Goal: Find specific page/section: Find specific page/section

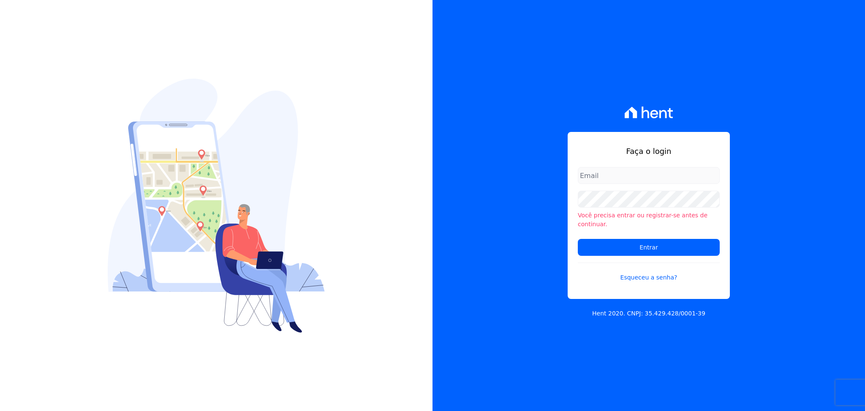
click at [523, 106] on div "Faça o login Você precisa entrar ou registrar-se antes de continuar. Entrar Esq…" at bounding box center [649, 205] width 433 height 411
type input "joao@apiceincorporadora.com.br"
click at [650, 184] on input "joao@apiceincorporadora.com.br" at bounding box center [649, 175] width 142 height 17
click at [491, 196] on div "Faça o login joao@apiceincorporadora.com.br Você precisa entrar ou registrar-se…" at bounding box center [649, 205] width 433 height 411
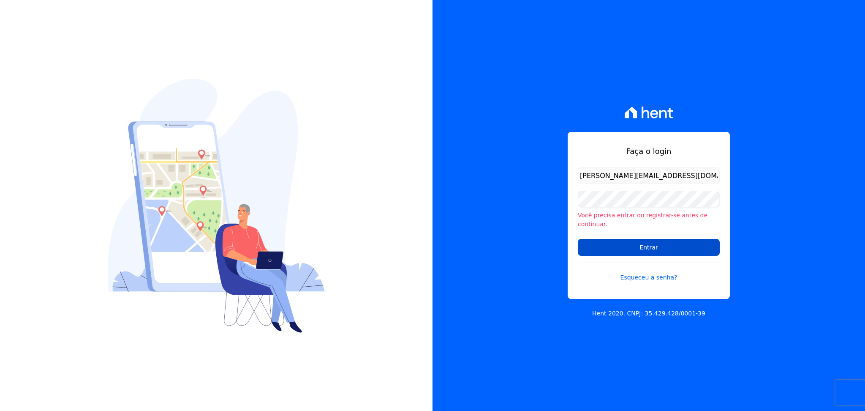
click at [614, 239] on input "Entrar" at bounding box center [649, 247] width 142 height 17
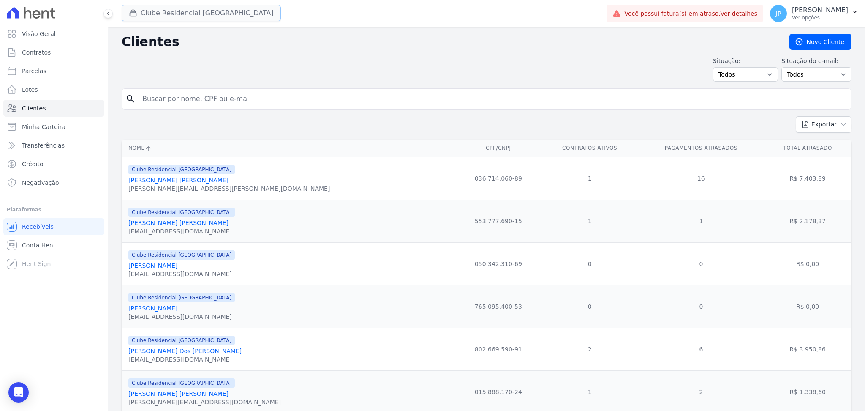
click at [140, 11] on div "button" at bounding box center [135, 13] width 12 height 8
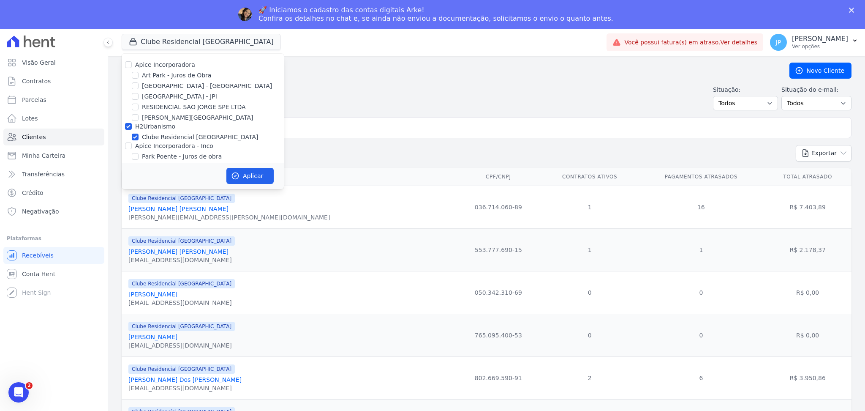
click at [131, 68] on div at bounding box center [128, 64] width 7 height 8
click at [126, 64] on input "Apice Incorporadora" at bounding box center [128, 64] width 7 height 7
checkbox input "true"
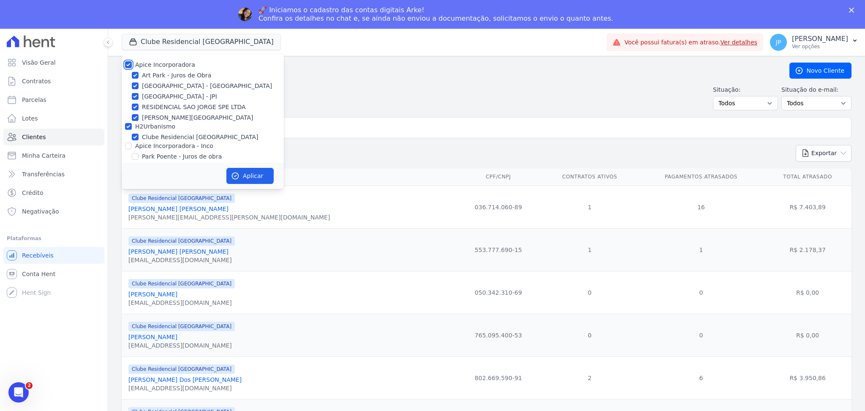
checkbox input "true"
click at [128, 147] on input "Apice Incorporadora - Inco" at bounding box center [128, 145] width 7 height 7
checkbox input "true"
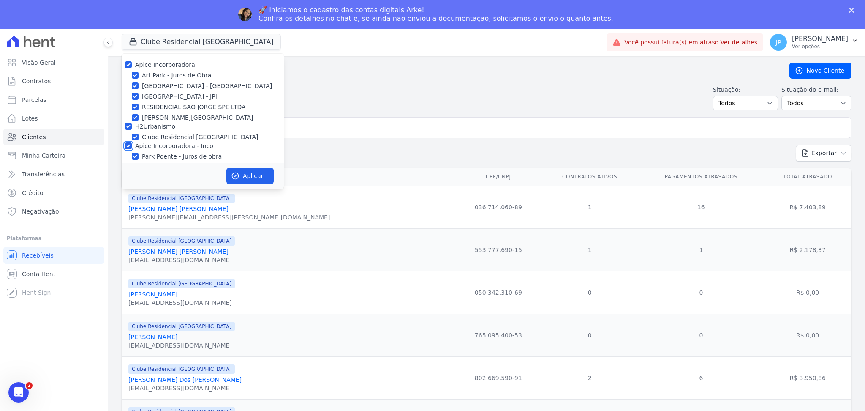
checkbox input "true"
click at [248, 175] on button "Aplicar" at bounding box center [249, 176] width 47 height 16
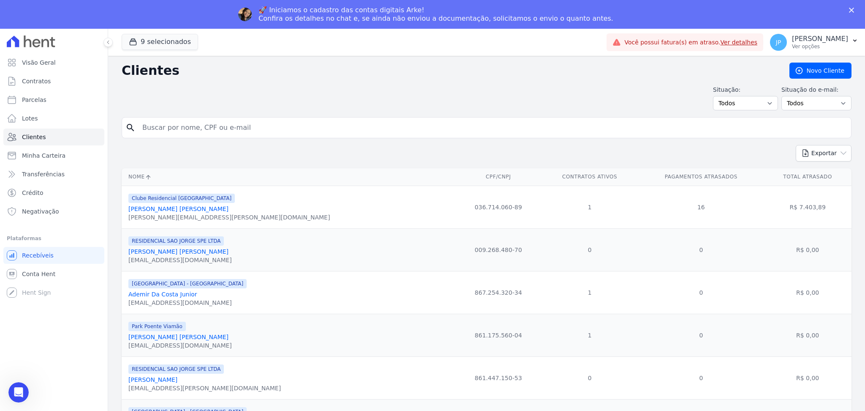
click at [281, 110] on div "Situação: Todos Adimplentes Inadimplentes Situação do e-mail: Todos Confirmado …" at bounding box center [487, 97] width 730 height 25
click at [262, 133] on input "search" at bounding box center [492, 127] width 711 height 17
paste input "[PERSON_NAME]"
type input "[PERSON_NAME]"
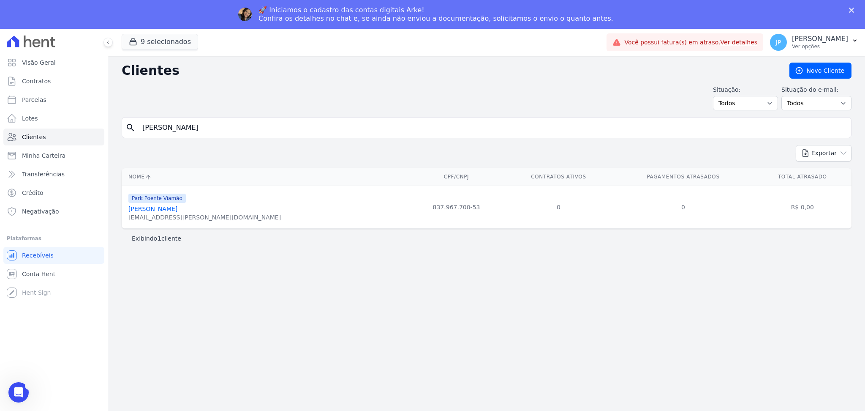
click at [175, 210] on link "[PERSON_NAME]" at bounding box center [152, 208] width 49 height 7
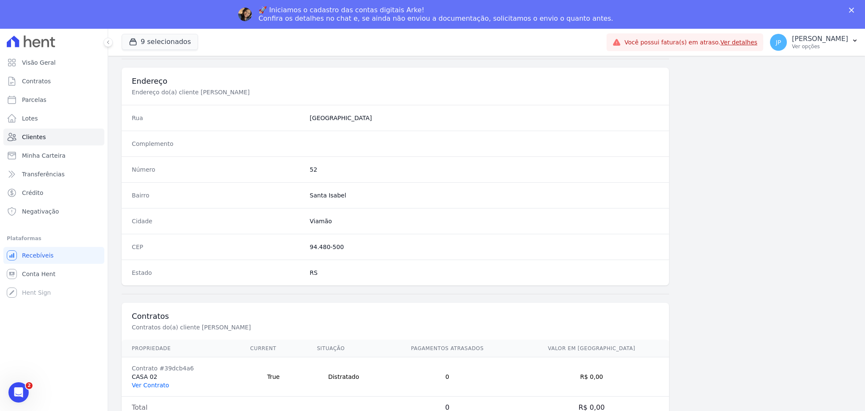
click at [150, 385] on link "Ver Contrato" at bounding box center [150, 385] width 37 height 7
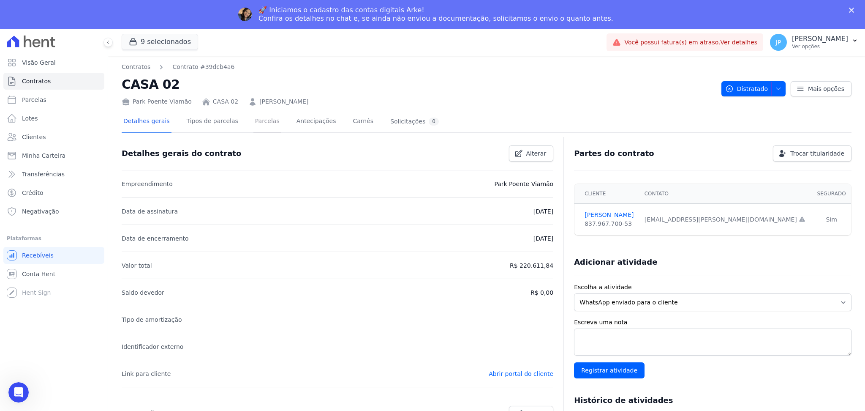
click at [257, 122] on link "Parcelas" at bounding box center [268, 122] width 28 height 22
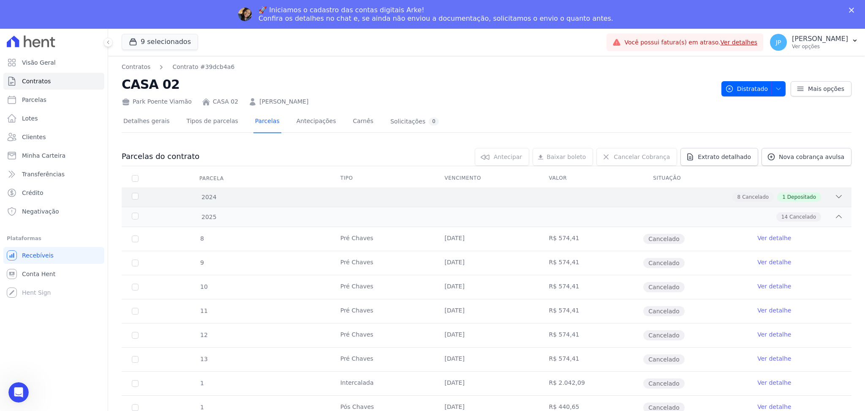
click at [839, 200] on div "2024 8 Cancelado 1 Depositado" at bounding box center [487, 196] width 730 height 19
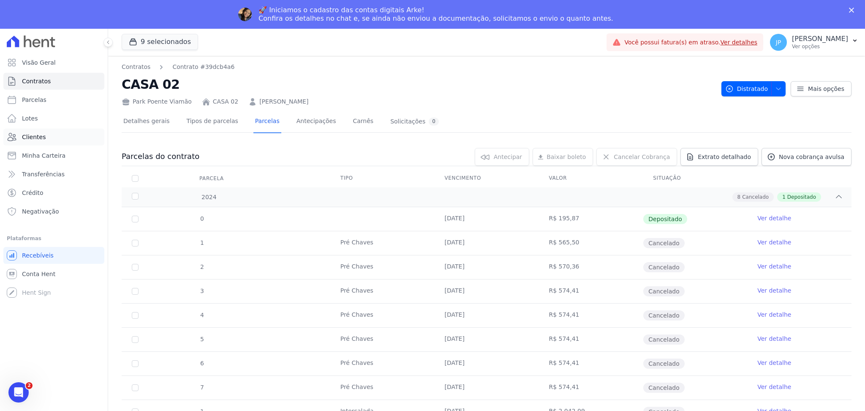
click at [61, 135] on link "Clientes" at bounding box center [53, 136] width 101 height 17
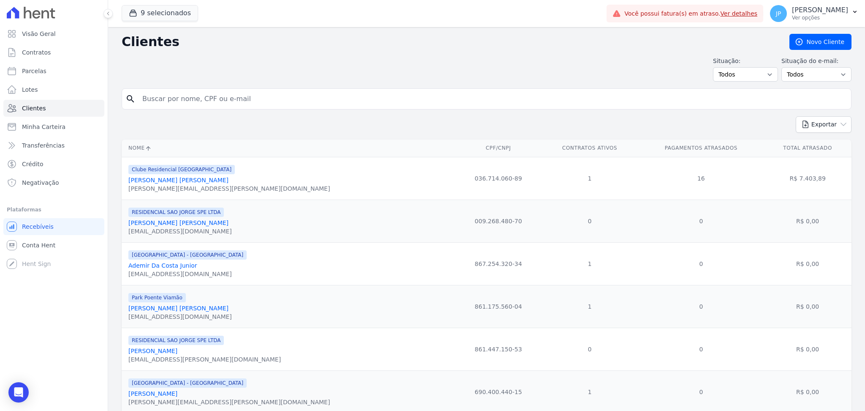
click at [273, 96] on input "search" at bounding box center [492, 98] width 711 height 17
paste input "[PERSON_NAME] [PERSON_NAME]"
type input "[PERSON_NAME] [PERSON_NAME]"
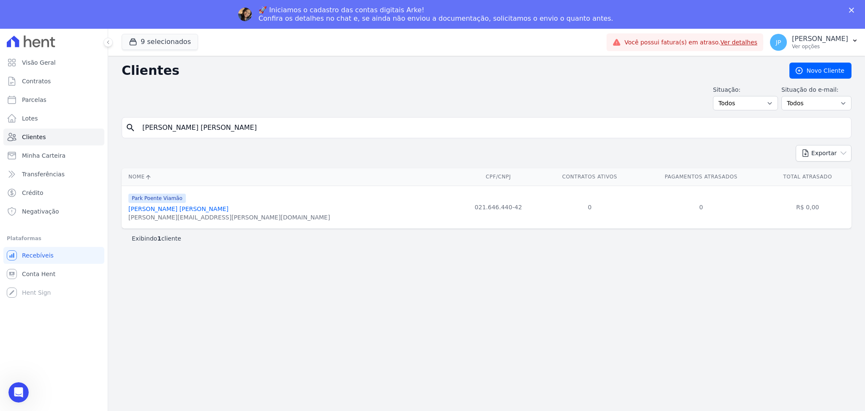
click at [164, 207] on link "[PERSON_NAME] [PERSON_NAME]" at bounding box center [178, 208] width 100 height 7
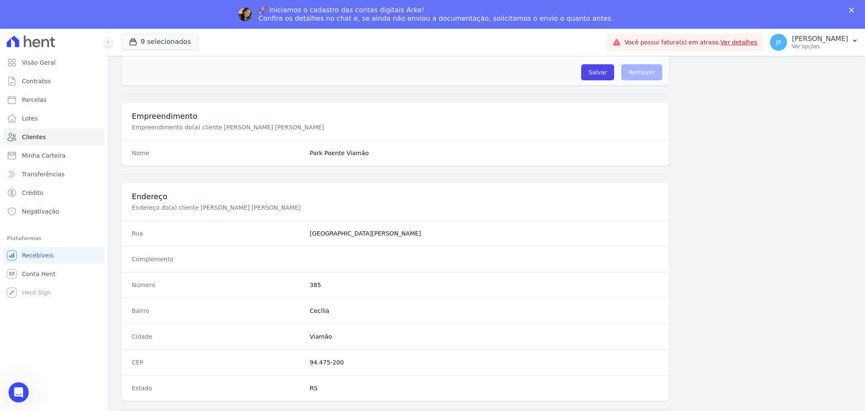
scroll to position [380, 0]
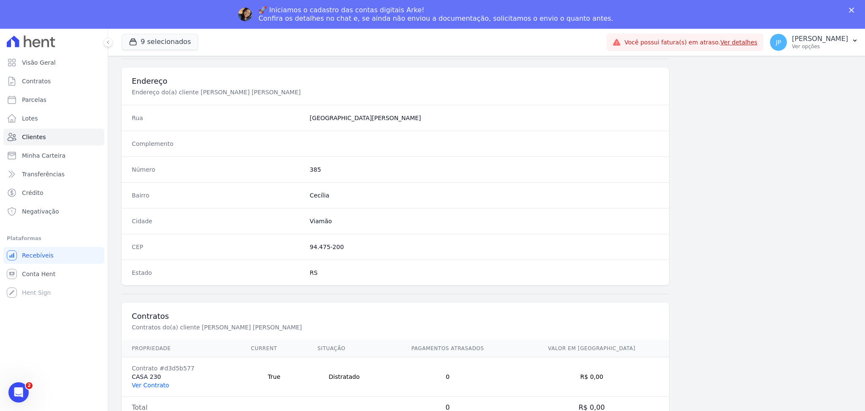
click at [161, 386] on link "Ver Contrato" at bounding box center [150, 385] width 37 height 7
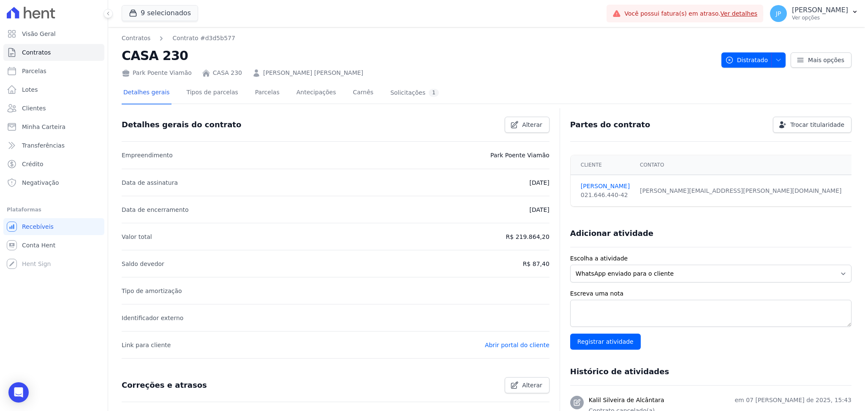
click at [150, 356] on li "Link para cliente Abrir portal do cliente" at bounding box center [336, 344] width 428 height 27
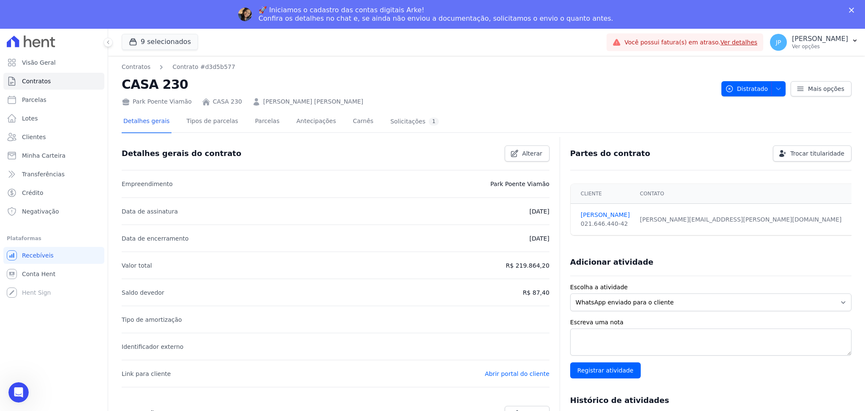
click at [273, 123] on div "Detalhes gerais Tipos de parcelas [GEOGRAPHIC_DATA] Antecipações [PERSON_NAME] …" at bounding box center [281, 122] width 319 height 22
click at [261, 121] on link "Parcelas" at bounding box center [268, 122] width 28 height 22
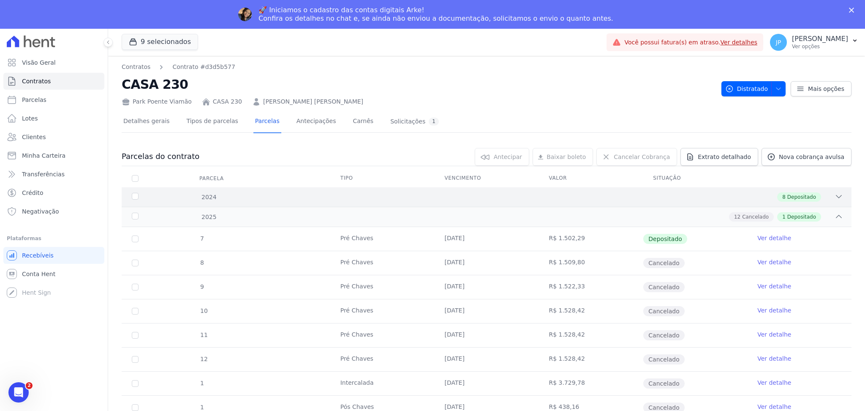
click at [835, 193] on icon at bounding box center [839, 196] width 8 height 8
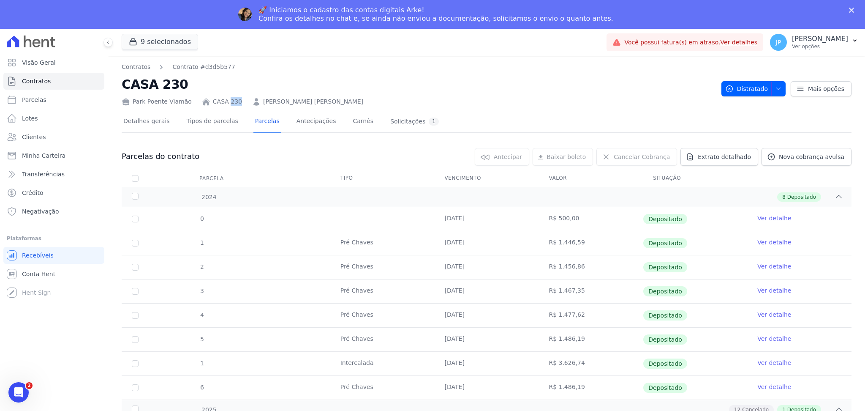
drag, startPoint x: 232, startPoint y: 101, endPoint x: 222, endPoint y: 101, distance: 10.1
click at [222, 101] on div "Park Poente Viamão CASA 230 [PERSON_NAME] [PERSON_NAME]" at bounding box center [418, 100] width 593 height 12
copy link "230"
click at [44, 137] on link "Clientes" at bounding box center [53, 136] width 101 height 17
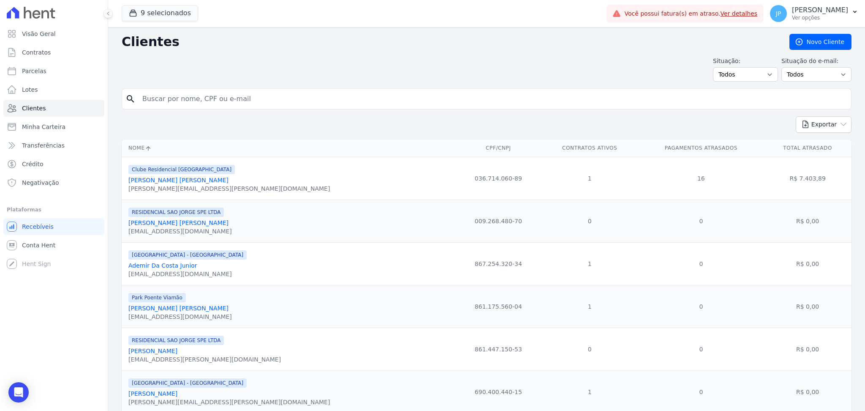
click at [311, 98] on input "search" at bounding box center [492, 98] width 711 height 17
paste input "[PERSON_NAME] [PERSON_NAME]"
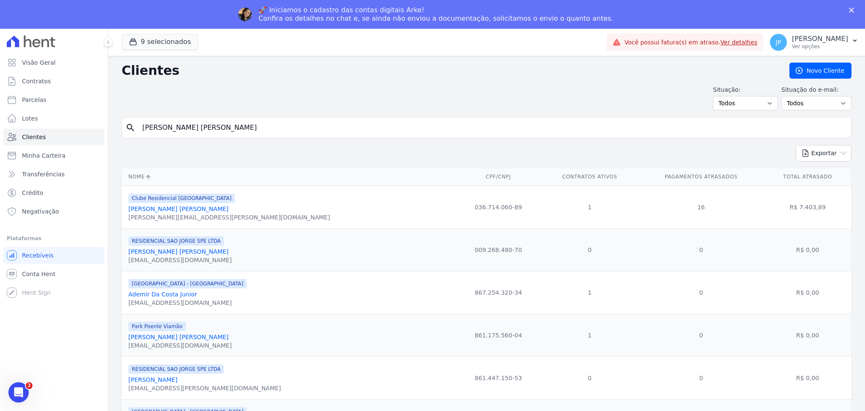
type input "[PERSON_NAME] [PERSON_NAME]"
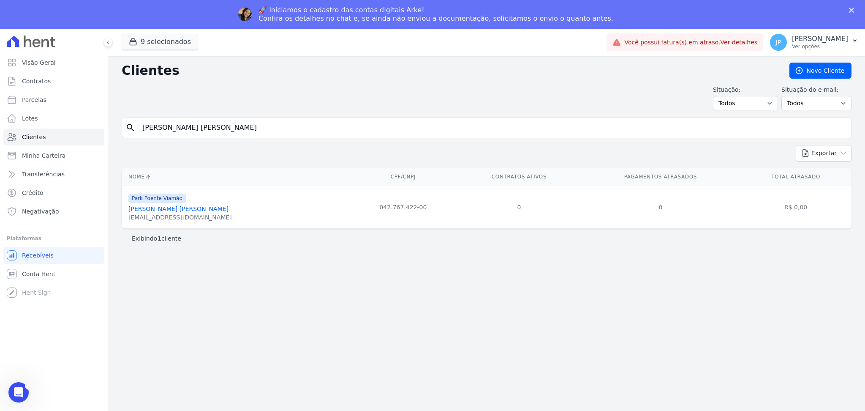
click at [163, 212] on link "[PERSON_NAME] [PERSON_NAME]" at bounding box center [178, 208] width 100 height 7
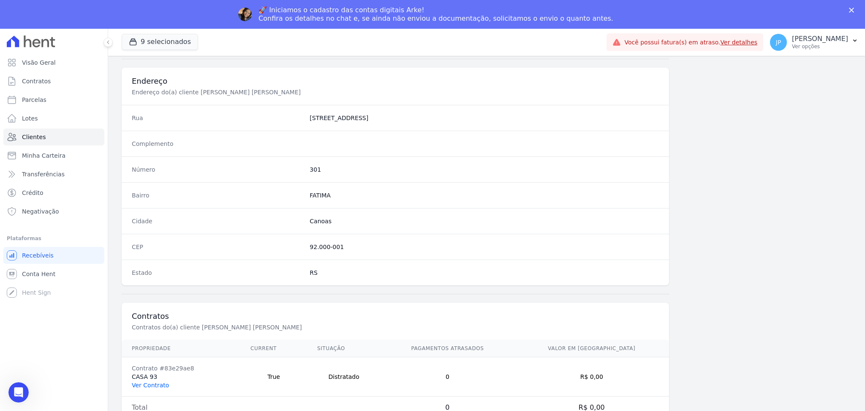
click at [147, 385] on link "Ver Contrato" at bounding box center [150, 385] width 37 height 7
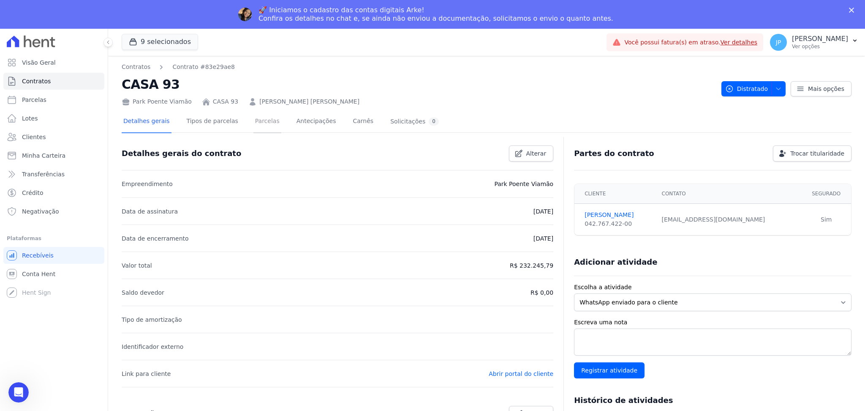
click at [259, 123] on link "Parcelas" at bounding box center [268, 122] width 28 height 22
